Goal: Task Accomplishment & Management: Manage account settings

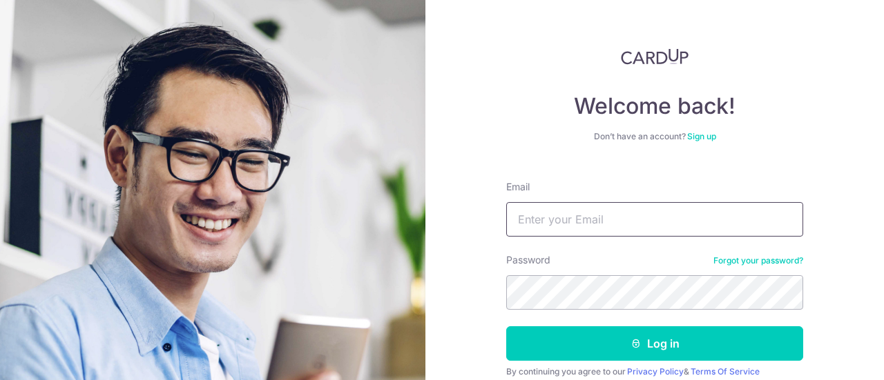
type input "[EMAIL_ADDRESS][DOMAIN_NAME]"
click at [625, 217] on input "[EMAIL_ADDRESS][DOMAIN_NAME]" at bounding box center [654, 219] width 297 height 35
click at [475, 242] on div "Welcome back! Don’t have an account? Sign up Email cswmantra@yahoo.com Password…" at bounding box center [654, 190] width 458 height 380
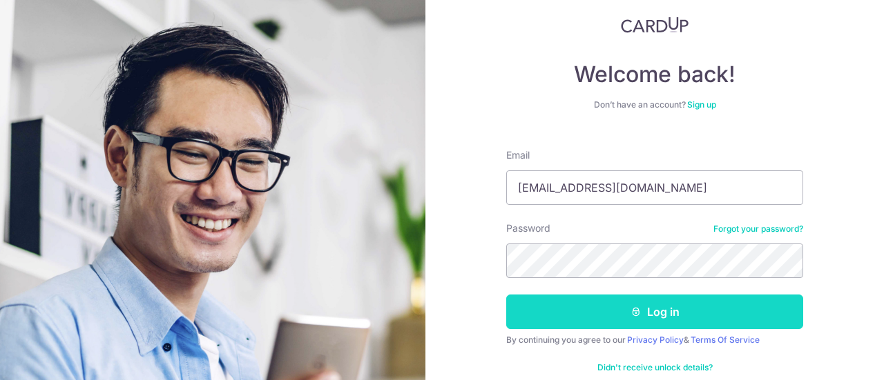
scroll to position [57, 0]
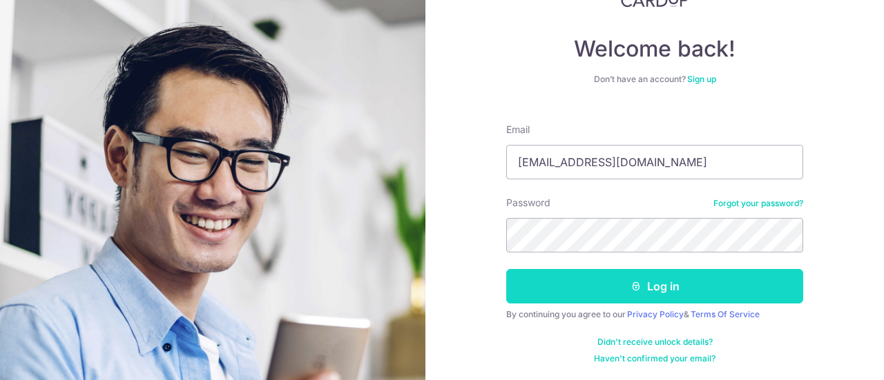
click at [634, 284] on icon "submit" at bounding box center [635, 286] width 11 height 11
